Goal: Task Accomplishment & Management: Manage account settings

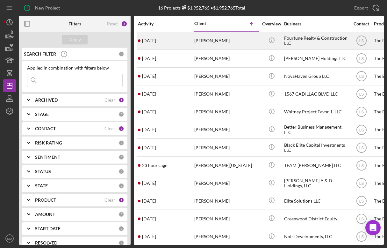
click at [202, 40] on div "[PERSON_NAME]" at bounding box center [226, 40] width 64 height 17
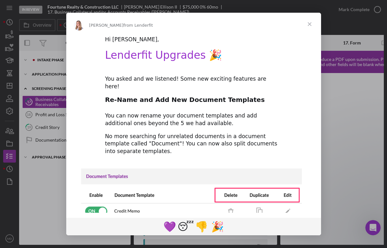
click at [311, 26] on span "Close" at bounding box center [309, 24] width 23 height 23
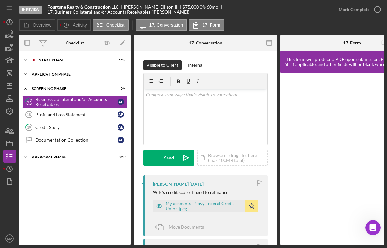
click at [45, 74] on div "Application Phase" at bounding box center [77, 75] width 91 height 4
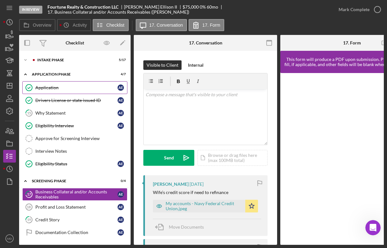
click at [74, 90] on div "Application" at bounding box center [76, 87] width 82 height 5
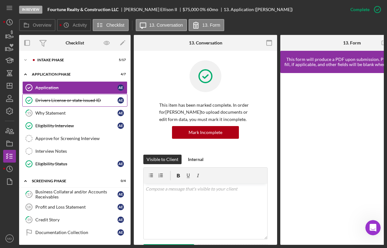
click at [57, 97] on link "Drivers License or state issued ID Drivers License or state issued ID A E" at bounding box center [74, 100] width 105 height 13
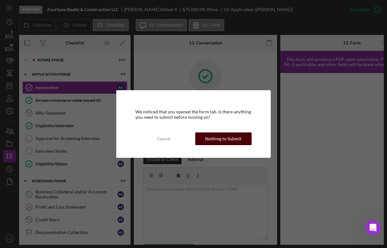
click at [210, 142] on div "Nothing to Submit" at bounding box center [223, 139] width 36 height 13
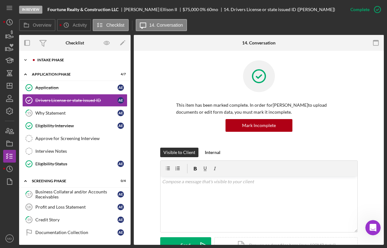
click at [26, 60] on icon "Icon/Expander" at bounding box center [25, 60] width 13 height 13
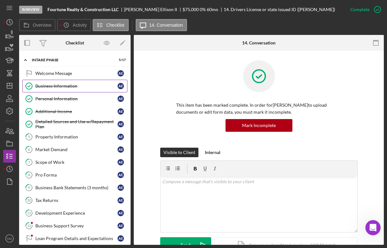
click at [57, 85] on div "Business Information" at bounding box center [76, 86] width 82 height 5
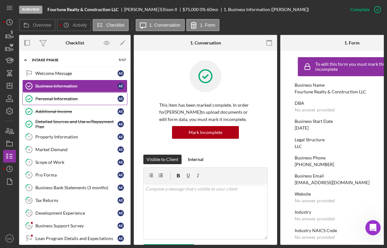
click at [73, 98] on div "Personal Information" at bounding box center [76, 98] width 82 height 5
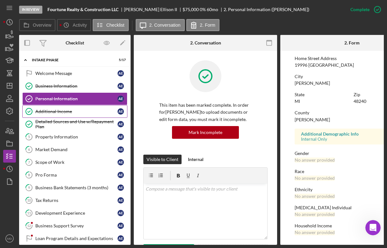
click at [52, 111] on div "Additional Income" at bounding box center [76, 111] width 82 height 5
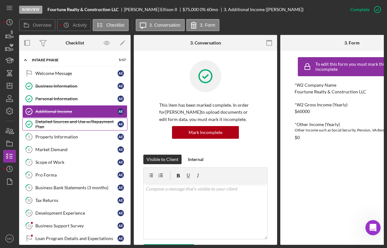
click at [34, 123] on icon "Detailed Sources and Use w/Repayment Plan" at bounding box center [29, 124] width 16 height 16
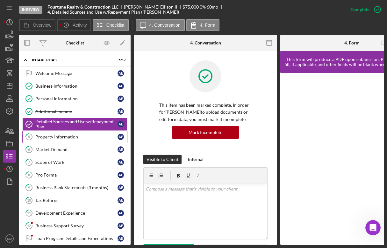
click at [56, 136] on div "Property Information" at bounding box center [76, 137] width 82 height 5
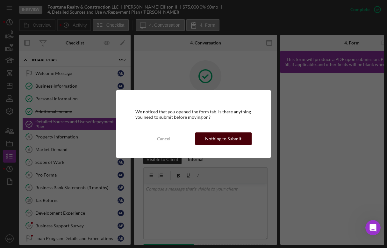
click at [232, 137] on div "Nothing to Submit" at bounding box center [223, 139] width 36 height 13
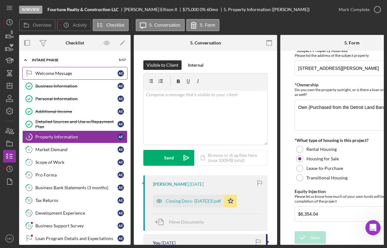
click at [61, 73] on div "Welcome Message" at bounding box center [76, 73] width 82 height 5
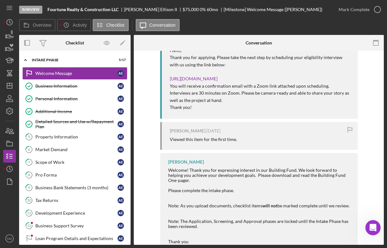
scroll to position [306, 0]
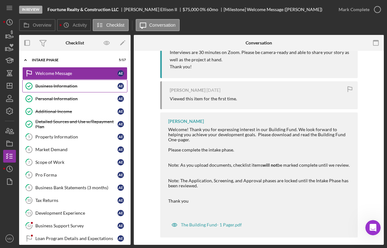
click at [57, 87] on div "Business Information" at bounding box center [76, 86] width 82 height 5
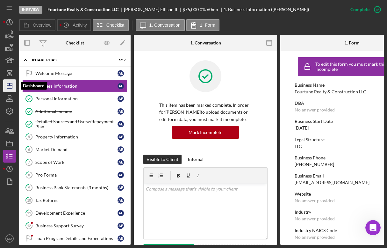
click at [10, 87] on icon "Icon/Dashboard" at bounding box center [10, 86] width 16 height 16
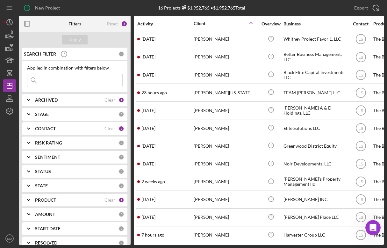
scroll to position [73, 0]
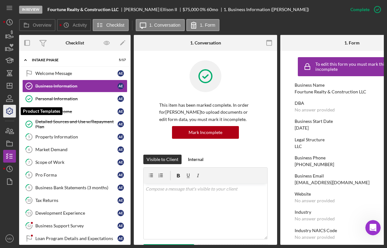
click at [9, 113] on icon "button" at bounding box center [9, 111] width 6 height 6
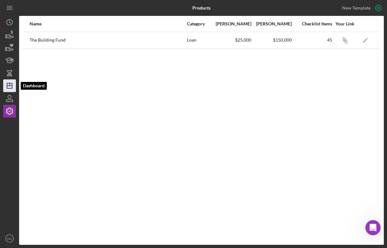
click at [10, 84] on icon "Icon/Dashboard" at bounding box center [10, 86] width 16 height 16
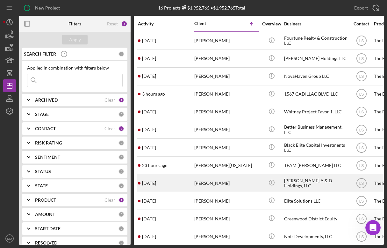
scroll to position [73, 0]
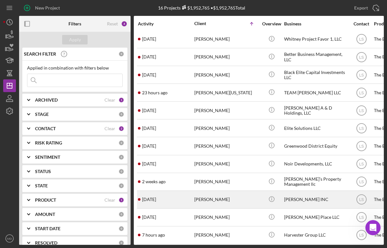
click at [156, 197] on time "[DATE]" at bounding box center [149, 199] width 14 height 5
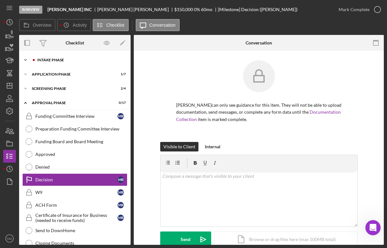
click at [25, 60] on polyline at bounding box center [25, 59] width 2 height 1
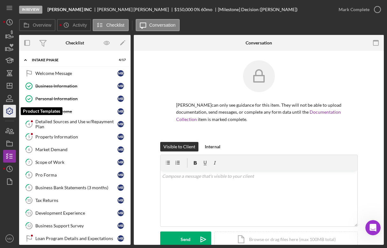
click at [9, 114] on icon "button" at bounding box center [10, 111] width 16 height 16
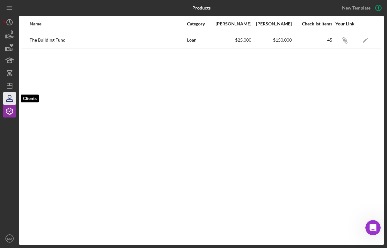
click at [14, 100] on icon "button" at bounding box center [10, 99] width 16 height 16
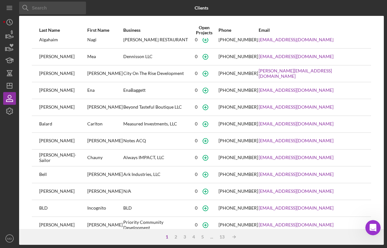
scroll to position [68, 0]
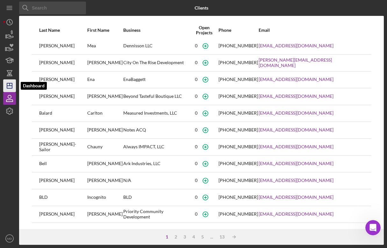
click at [11, 87] on icon "Icon/Dashboard" at bounding box center [10, 86] width 16 height 16
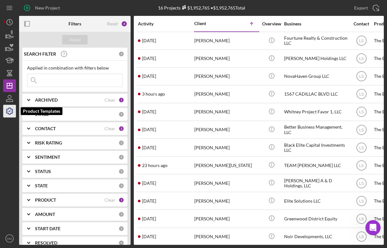
click at [10, 111] on icon "button" at bounding box center [10, 111] width 16 height 16
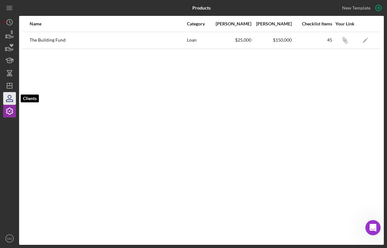
click at [12, 100] on icon "button" at bounding box center [10, 99] width 16 height 16
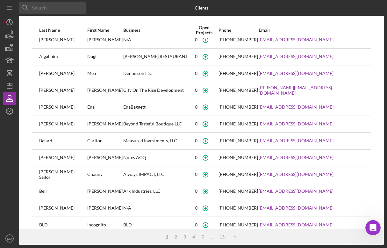
scroll to position [68, 0]
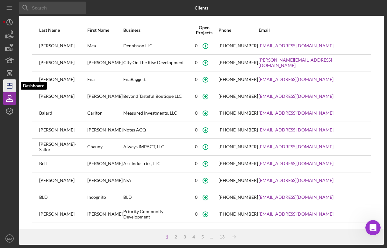
click at [13, 84] on icon "Icon/Dashboard" at bounding box center [10, 86] width 16 height 16
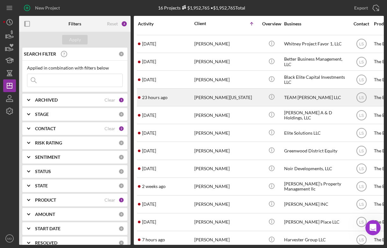
scroll to position [73, 0]
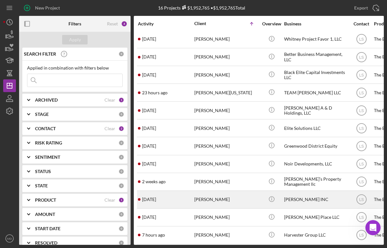
click at [193, 198] on td "[DATE] [PERSON_NAME]" at bounding box center [165, 200] width 56 height 18
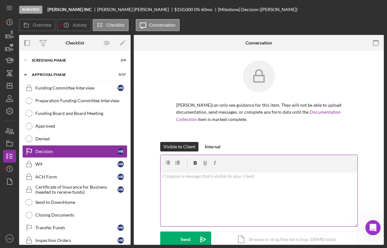
scroll to position [31, 0]
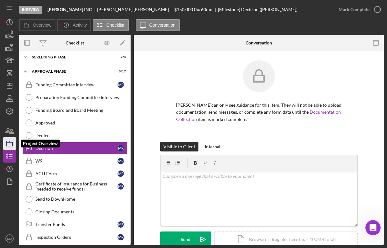
click at [10, 143] on rect "button" at bounding box center [10, 145] width 6 height 4
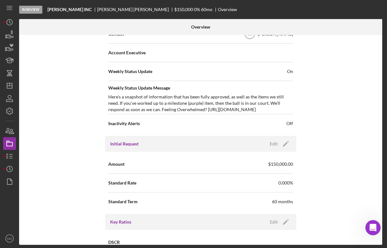
scroll to position [228, 0]
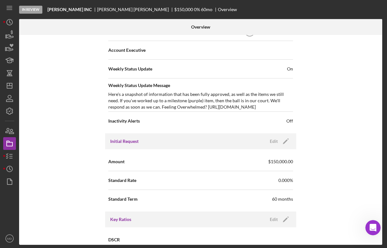
click at [280, 161] on span "$150,000.00" at bounding box center [280, 162] width 25 height 6
click at [283, 143] on icon "Icon/Edit" at bounding box center [285, 142] width 16 height 16
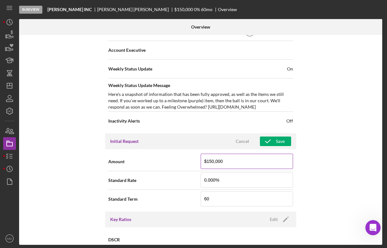
click at [225, 162] on input "$150,000" at bounding box center [246, 161] width 92 height 15
type input "$105,000"
click at [279, 142] on div "Save" at bounding box center [280, 142] width 9 height 10
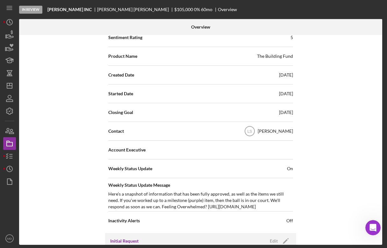
scroll to position [0, 0]
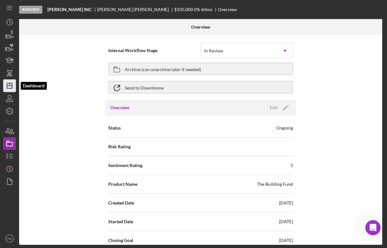
click at [10, 88] on icon "Icon/Dashboard" at bounding box center [10, 86] width 16 height 16
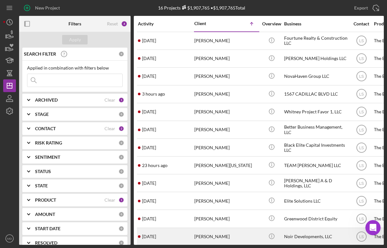
click at [170, 235] on div "[DATE] [PERSON_NAME]" at bounding box center [166, 237] width 56 height 17
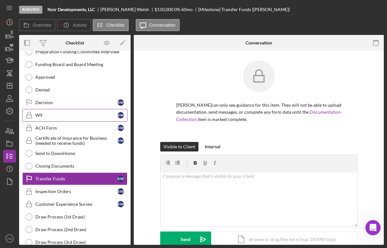
scroll to position [87, 0]
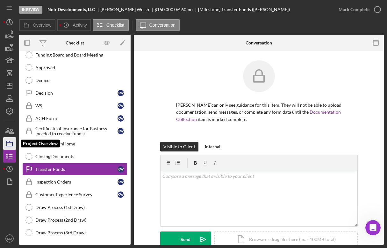
click at [10, 143] on icon "button" at bounding box center [10, 144] width 16 height 16
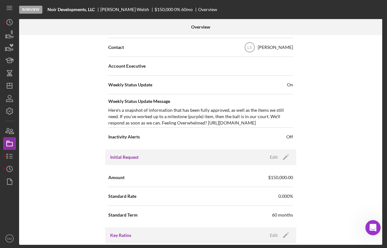
scroll to position [214, 0]
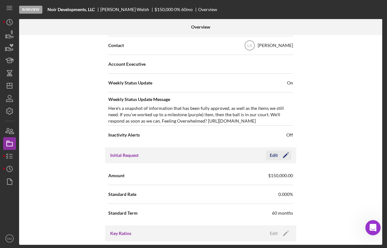
click at [286, 155] on icon "Icon/Edit" at bounding box center [285, 156] width 16 height 16
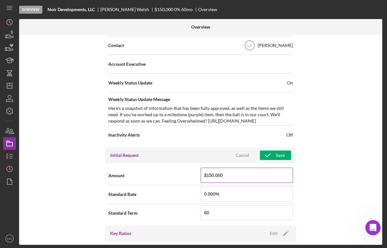
click at [214, 176] on input "$150,000" at bounding box center [246, 175] width 92 height 15
click at [211, 177] on input "$150,000" at bounding box center [246, 175] width 92 height 15
click at [212, 177] on input "$150,000" at bounding box center [246, 175] width 92 height 15
type input "$131,000"
click at [276, 157] on div "Save" at bounding box center [280, 156] width 9 height 10
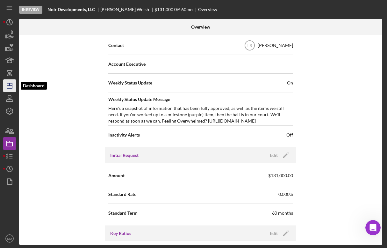
click at [11, 85] on icon "Icon/Dashboard" at bounding box center [10, 86] width 16 height 16
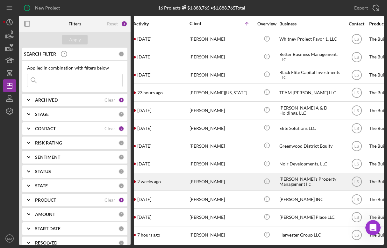
scroll to position [73, 0]
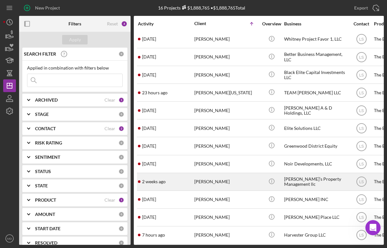
click at [203, 181] on div "[PERSON_NAME]" at bounding box center [226, 182] width 64 height 17
